Goal: Information Seeking & Learning: Learn about a topic

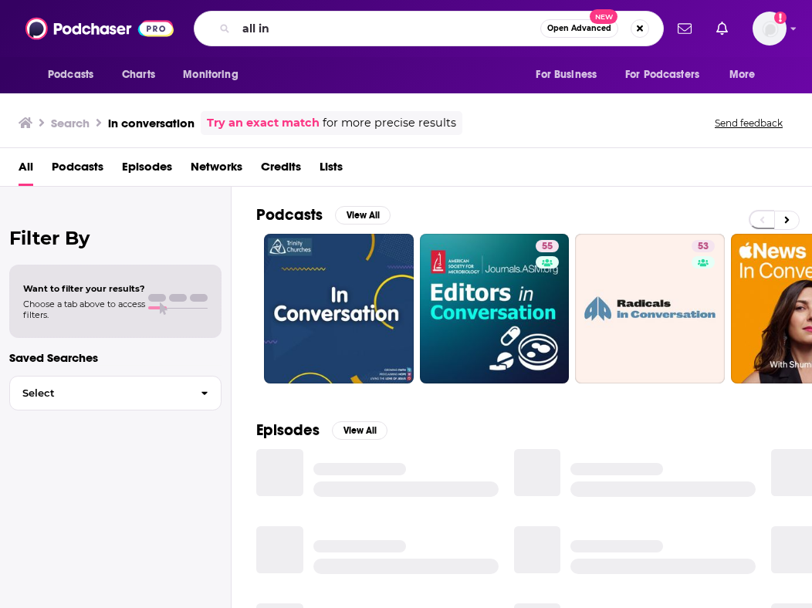
type input "all in"
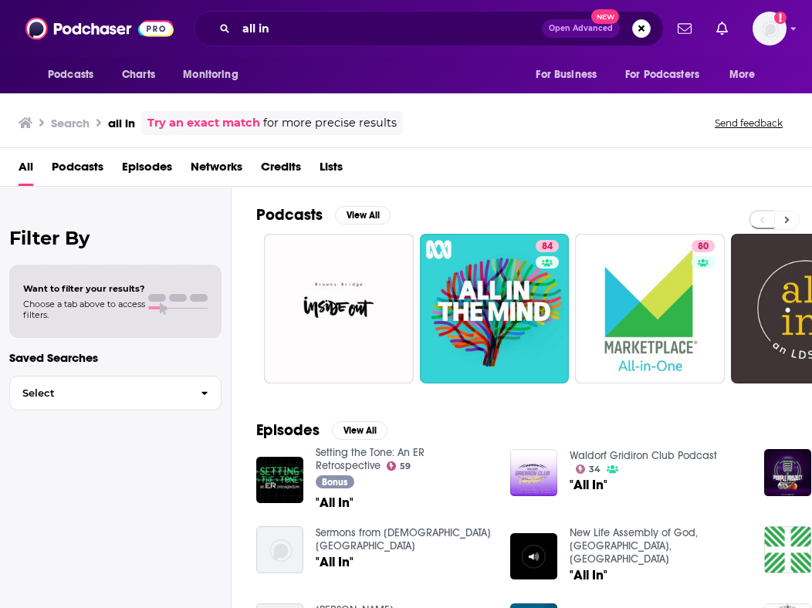
click at [786, 222] on icon at bounding box center [786, 220] width 5 height 11
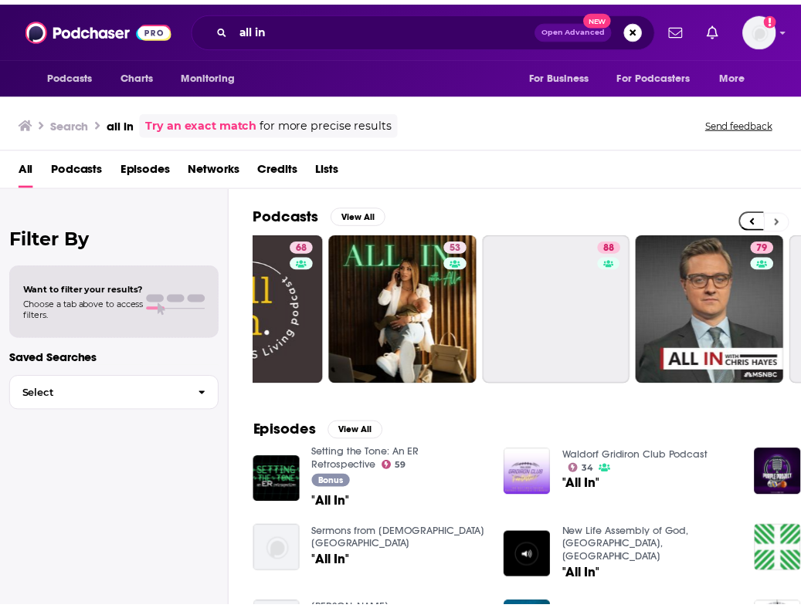
scroll to position [0, 555]
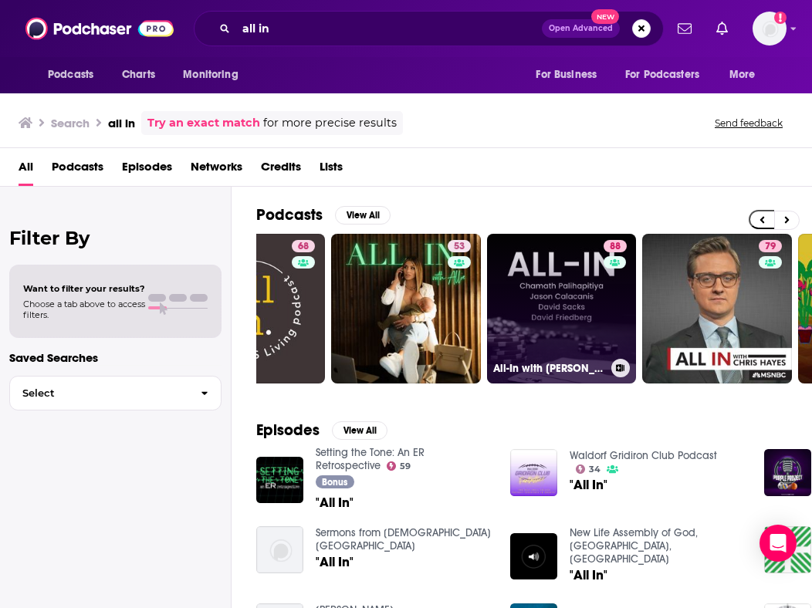
click at [594, 286] on link "88 All-In with [PERSON_NAME], [PERSON_NAME] & [PERSON_NAME]" at bounding box center [562, 309] width 150 height 150
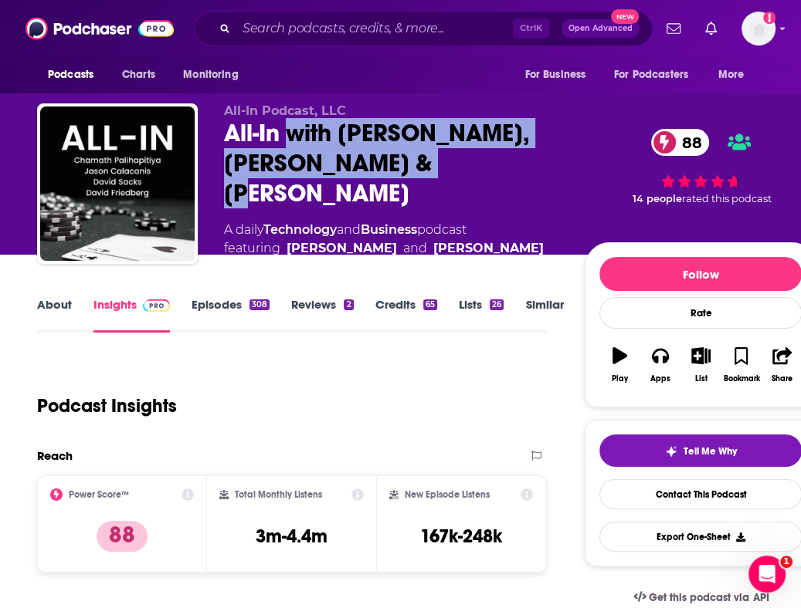
drag, startPoint x: 287, startPoint y: 138, endPoint x: 446, endPoint y: 170, distance: 162.2
click at [446, 170] on div "All-In with [PERSON_NAME], [PERSON_NAME] & [PERSON_NAME] 88" at bounding box center [392, 163] width 336 height 90
copy h2 "with [PERSON_NAME], [PERSON_NAME] & [PERSON_NAME]"
